Goal: Transaction & Acquisition: Purchase product/service

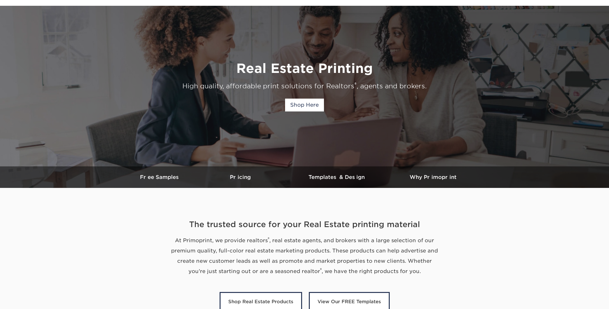
scroll to position [160, 0]
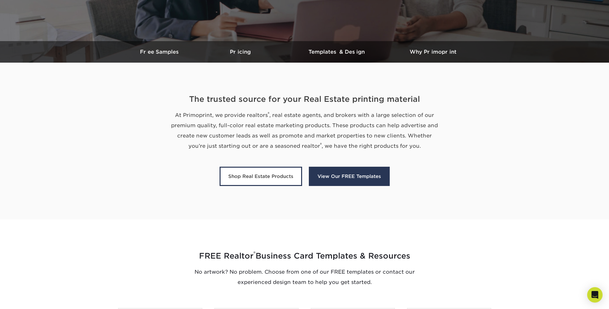
click at [376, 174] on link "View Our FREE Templates" at bounding box center [349, 175] width 81 height 19
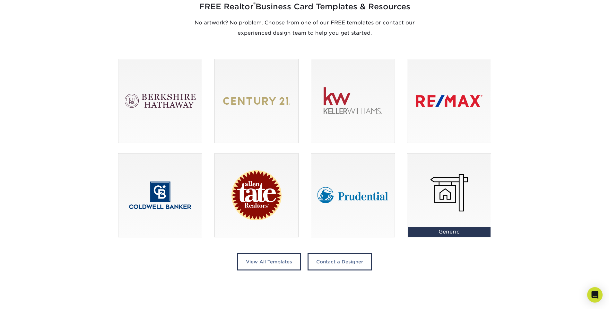
scroll to position [410, 0]
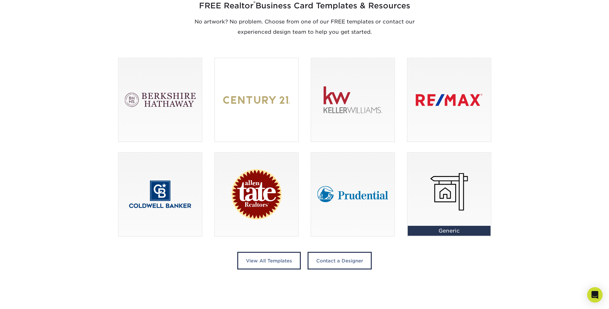
click at [246, 86] on div at bounding box center [256, 99] width 83 height 83
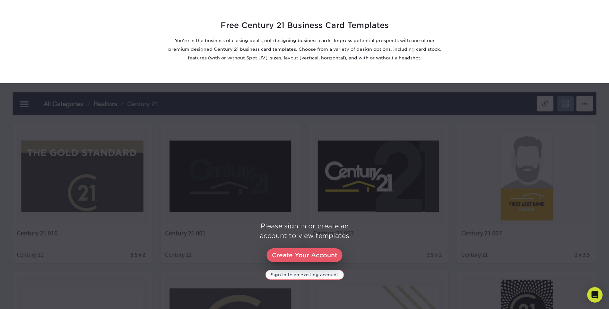
scroll to position [156, 0]
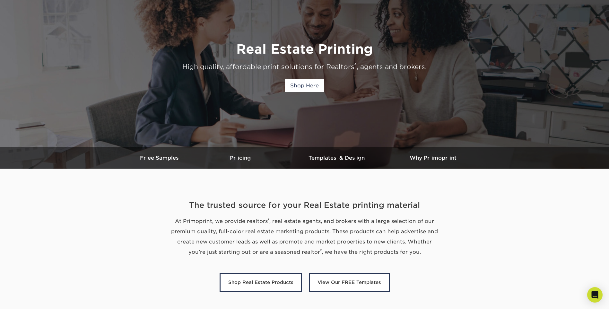
scroll to position [160, 0]
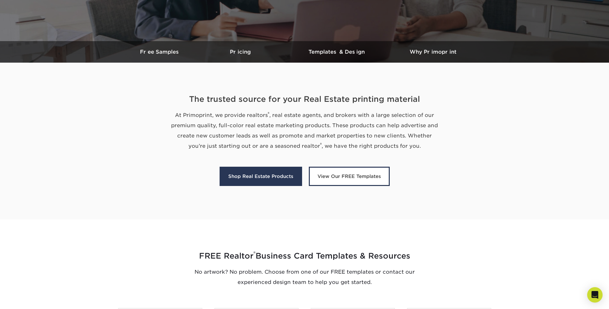
click at [269, 175] on link "Shop Real Estate Products" at bounding box center [260, 175] width 82 height 19
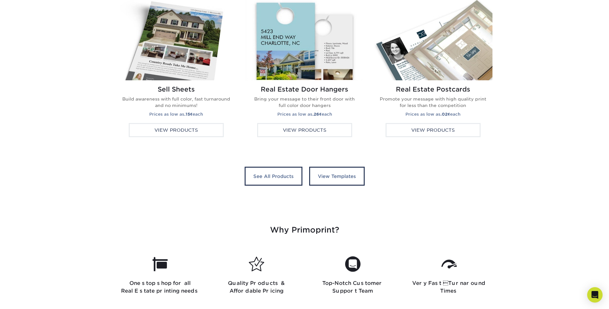
scroll to position [1209, 0]
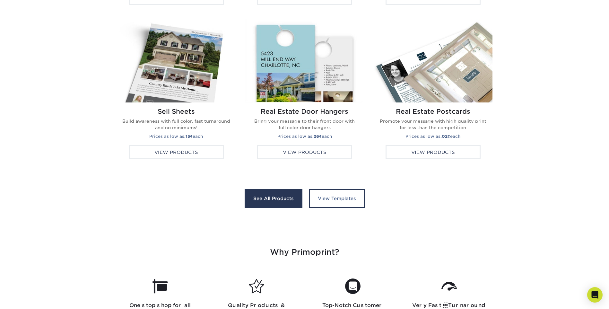
click at [274, 194] on link "See All Products" at bounding box center [273, 198] width 58 height 19
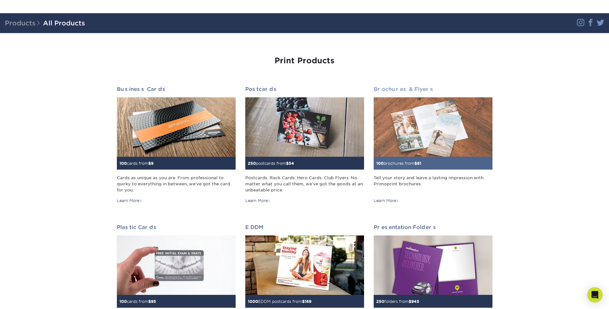
scroll to position [96, 0]
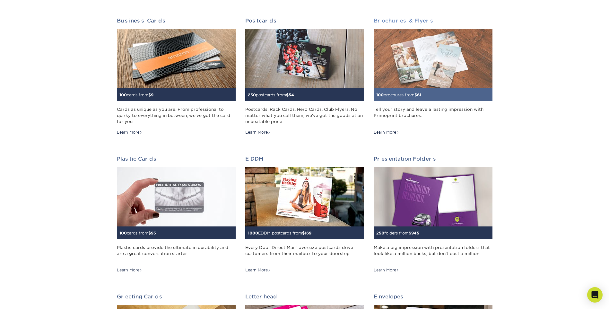
click at [443, 77] on img at bounding box center [432, 58] width 119 height 59
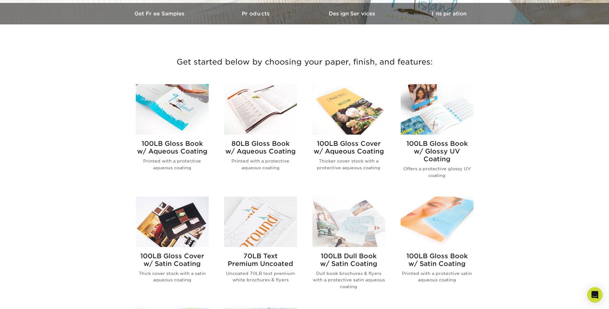
scroll to position [192, 0]
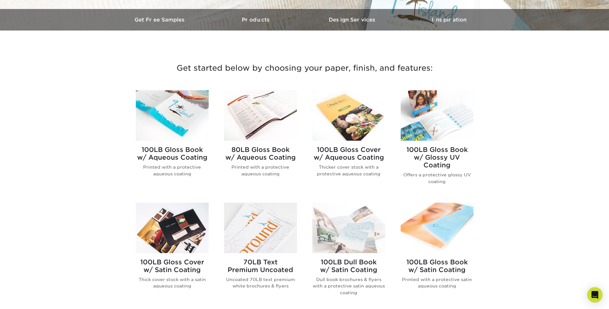
click at [447, 154] on h2 "100LB Gloss Book w/ Glossy UV Coating" at bounding box center [436, 157] width 73 height 23
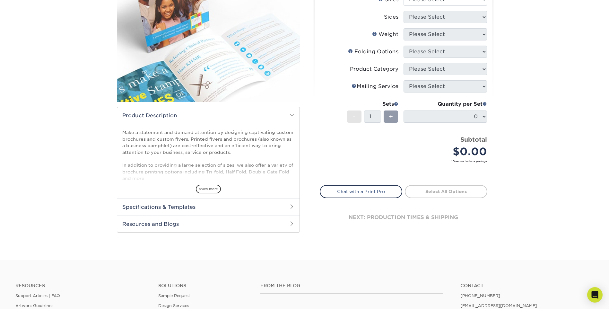
scroll to position [96, 0]
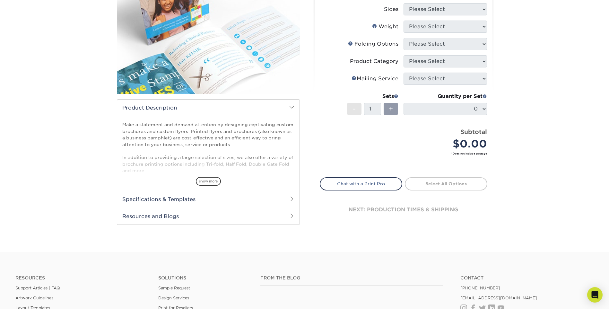
click at [292, 199] on span at bounding box center [291, 198] width 5 height 5
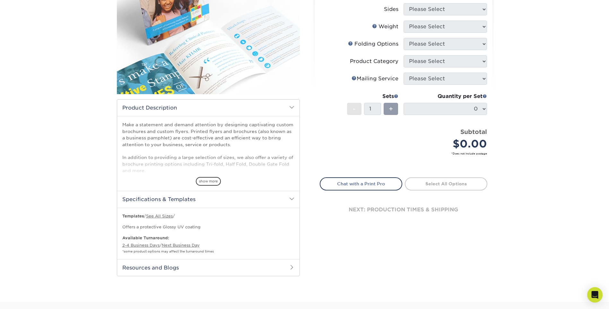
click at [290, 264] on h2 "Resources and Blogs" at bounding box center [208, 267] width 182 height 17
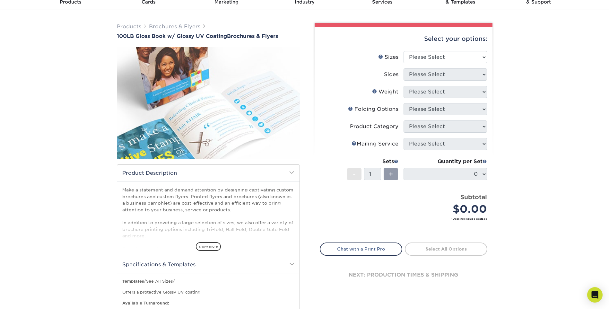
scroll to position [0, 0]
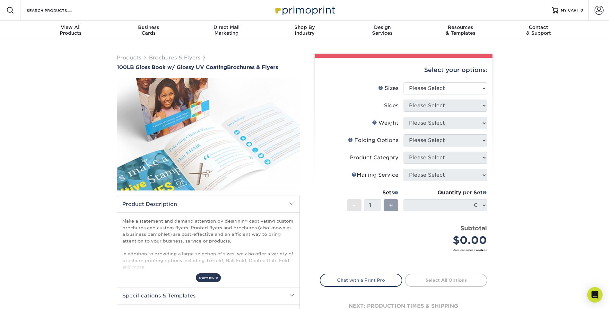
click at [206, 278] on span "show more" at bounding box center [208, 277] width 25 height 9
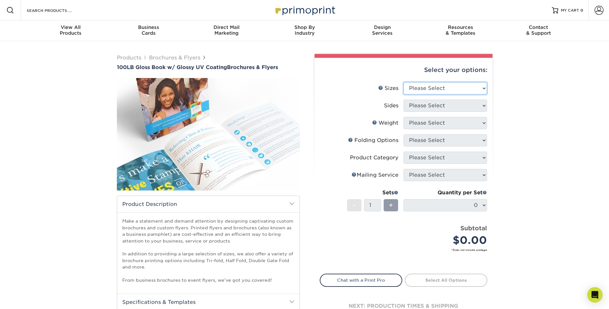
click at [457, 90] on select "Please Select 3.67" x 8.5" 4" x 6" 4" x 8.5" 4" x 9" 4" x 11" 4.25" x 5.5" 4.25…" at bounding box center [444, 88] width 83 height 12
click at [539, 171] on div "Products Brochures & Flyers 100LB Gloss Book w/ Glossy UV Coating Brochures & F…" at bounding box center [304, 283] width 609 height 484
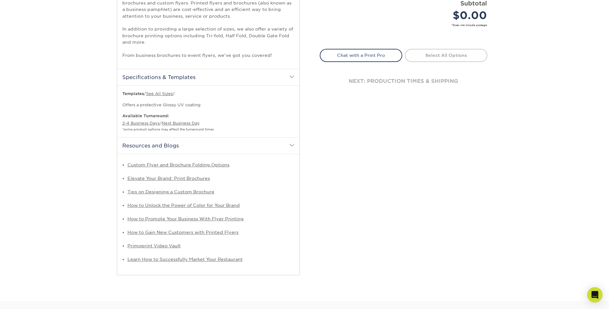
scroll to position [160, 0]
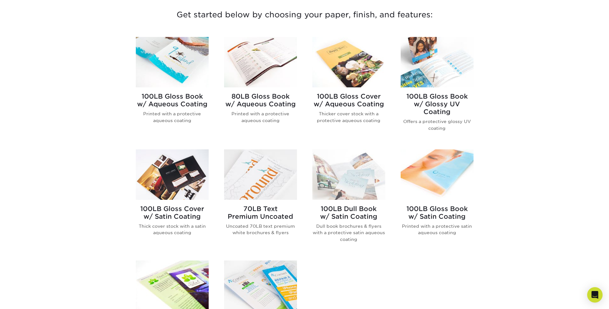
scroll to position [257, 0]
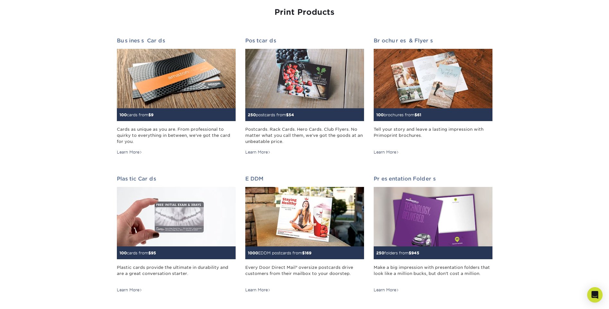
scroll to position [96, 0]
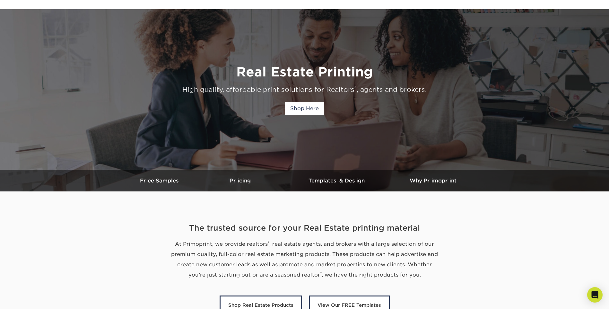
scroll to position [128, 0]
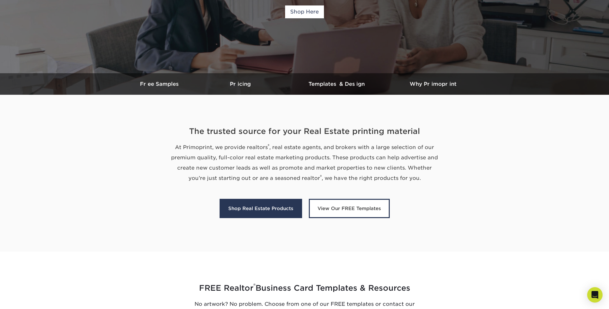
click at [295, 206] on link "Shop Real Estate Products" at bounding box center [260, 208] width 82 height 19
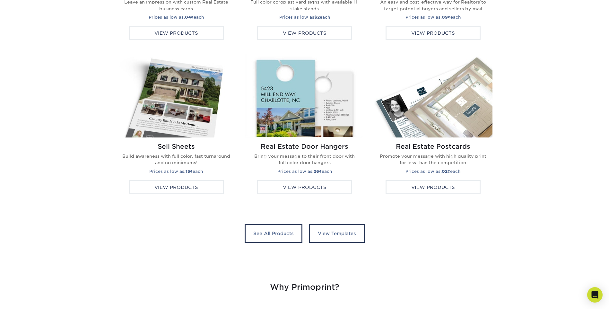
scroll to position [1177, 0]
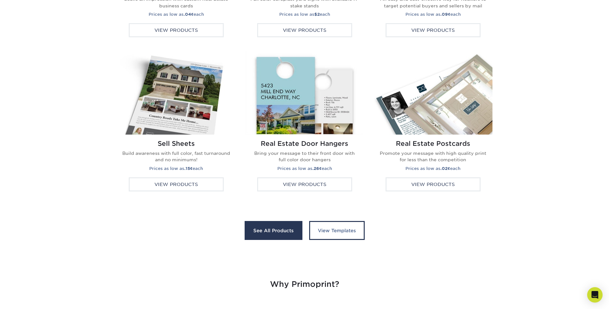
click at [277, 231] on link "See All Products" at bounding box center [273, 230] width 58 height 19
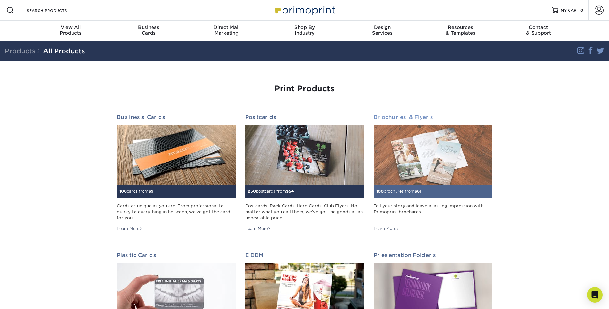
click at [425, 205] on div "Tell your story and leave a lasting impression with Primoprint brochures." at bounding box center [432, 211] width 119 height 19
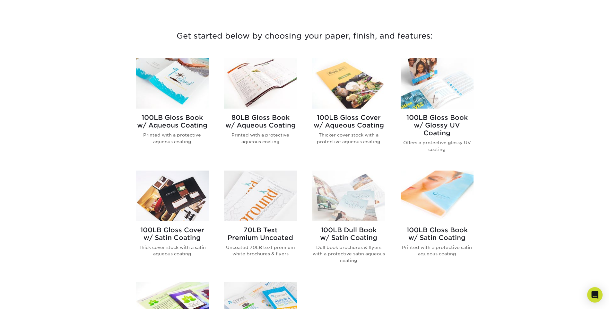
scroll to position [257, 0]
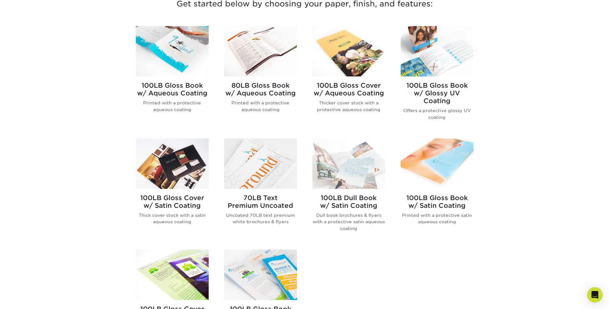
click at [279, 199] on h2 "70LB Text Premium Uncoated" at bounding box center [260, 201] width 73 height 15
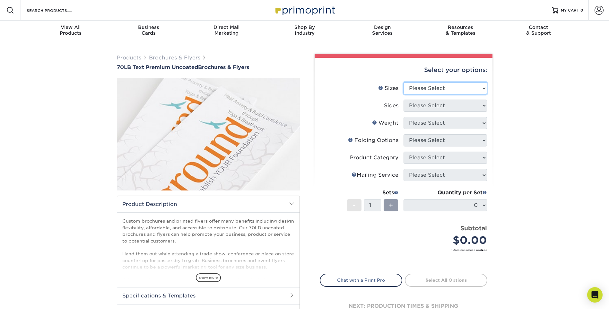
click at [438, 86] on select "Please Select 3.67" x 8.5" 4" x 6" 4" x 8.5" 4" x 9" 4.25" x 5.5" 4.25" x 11" 5…" at bounding box center [444, 88] width 83 height 12
select select "8.50x11.00"
click at [403, 82] on select "Please Select 3.67" x 8.5" 4" x 6" 4" x 8.5" 4" x 9" 4.25" x 5.5" 4.25" x 11" 5…" at bounding box center [444, 88] width 83 height 12
click at [462, 101] on select "Please Select Print Both Sides Print Front Only" at bounding box center [444, 105] width 83 height 12
select select "13abbda7-1d64-4f25-8bb2-c179b224825d"
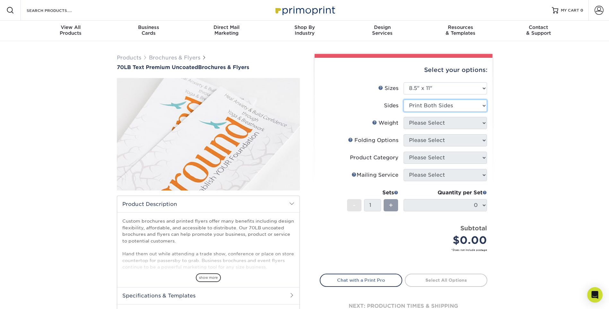
click at [403, 99] on select "Please Select Print Both Sides Print Front Only" at bounding box center [444, 105] width 83 height 12
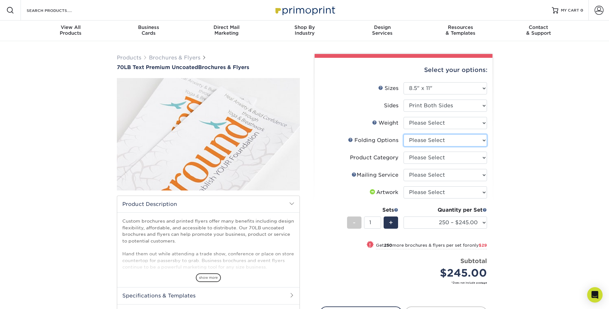
click at [484, 141] on select "Please Select FLAT - No Folding Accordion Fold Half-Fold (Vertical) Half-Fold (…" at bounding box center [444, 140] width 83 height 12
select select "309d6136-ab60-468f-a140-45a5ba21578e"
click at [403, 134] on select "Please Select FLAT - No Folding Accordion Fold Half-Fold (Vertical) Half-Fold (…" at bounding box center [444, 140] width 83 height 12
click at [472, 158] on select "Please Select Flyers and Brochures" at bounding box center [444, 157] width 83 height 12
select select "1a668080-6b7c-4174-b399-2c3833b27ef4"
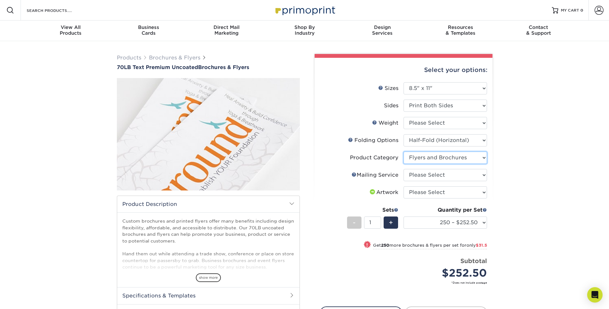
click at [403, 151] on select "Please Select Flyers and Brochures" at bounding box center [444, 157] width 83 height 12
click at [473, 174] on select "Please Select No Direct Mailing Service No, I will mail/stamp/imprint Direct Ma…" at bounding box center [444, 175] width 83 height 12
click at [403, 169] on select "Please Select No Direct Mailing Service No, I will mail/stamp/imprint Direct Ma…" at bounding box center [444, 175] width 83 height 12
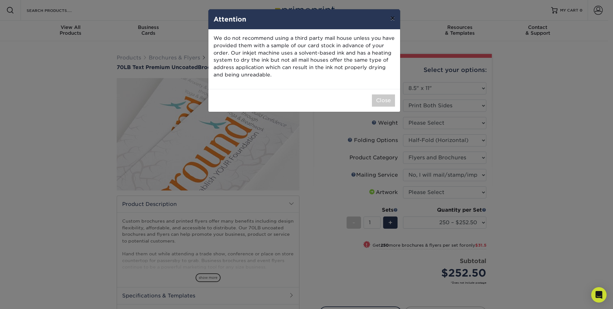
click at [388, 20] on button "×" at bounding box center [392, 18] width 15 height 18
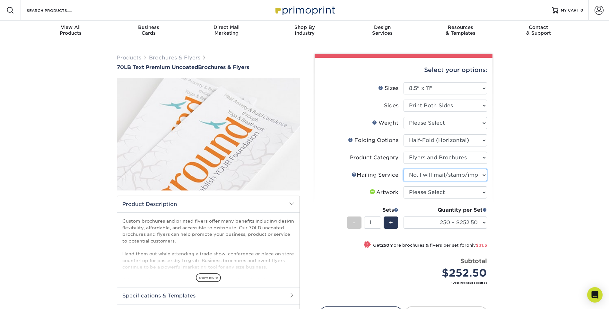
click at [471, 177] on select "Please Select No Direct Mailing Service No, I will mail/stamp/imprint Direct Ma…" at bounding box center [444, 175] width 83 height 12
select select "3e5e9bdd-d78a-4c28-a41d-fe1407925ca6"
click at [403, 169] on select "Please Select No Direct Mailing Service No, I will mail/stamp/imprint Direct Ma…" at bounding box center [444, 175] width 83 height 12
click at [480, 192] on select "Please Select I will upload files I need a design - $175" at bounding box center [444, 192] width 83 height 12
select select "upload"
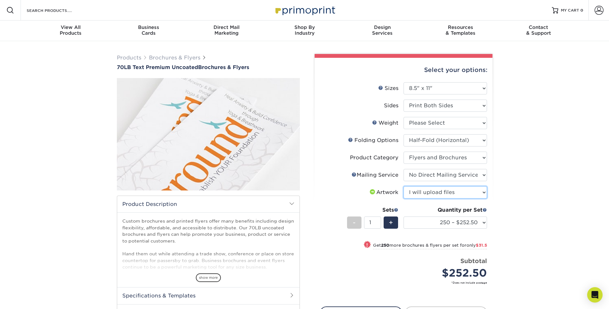
click at [403, 186] on select "Please Select I will upload files I need a design - $175" at bounding box center [444, 192] width 83 height 12
